Goal: Obtain resource: Download file/media

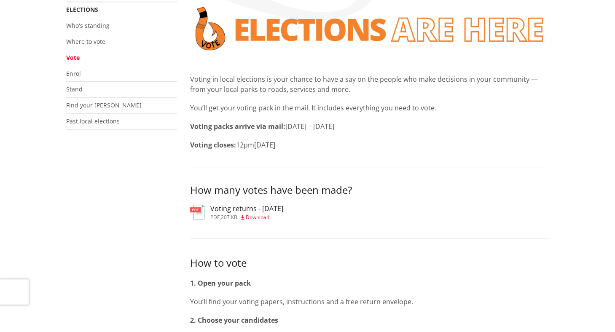
scroll to position [169, 0]
click at [237, 217] on span "207 KB" at bounding box center [229, 217] width 16 height 7
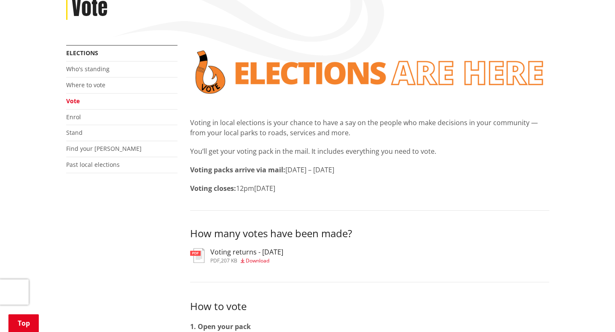
scroll to position [126, 0]
